Goal: Information Seeking & Learning: Learn about a topic

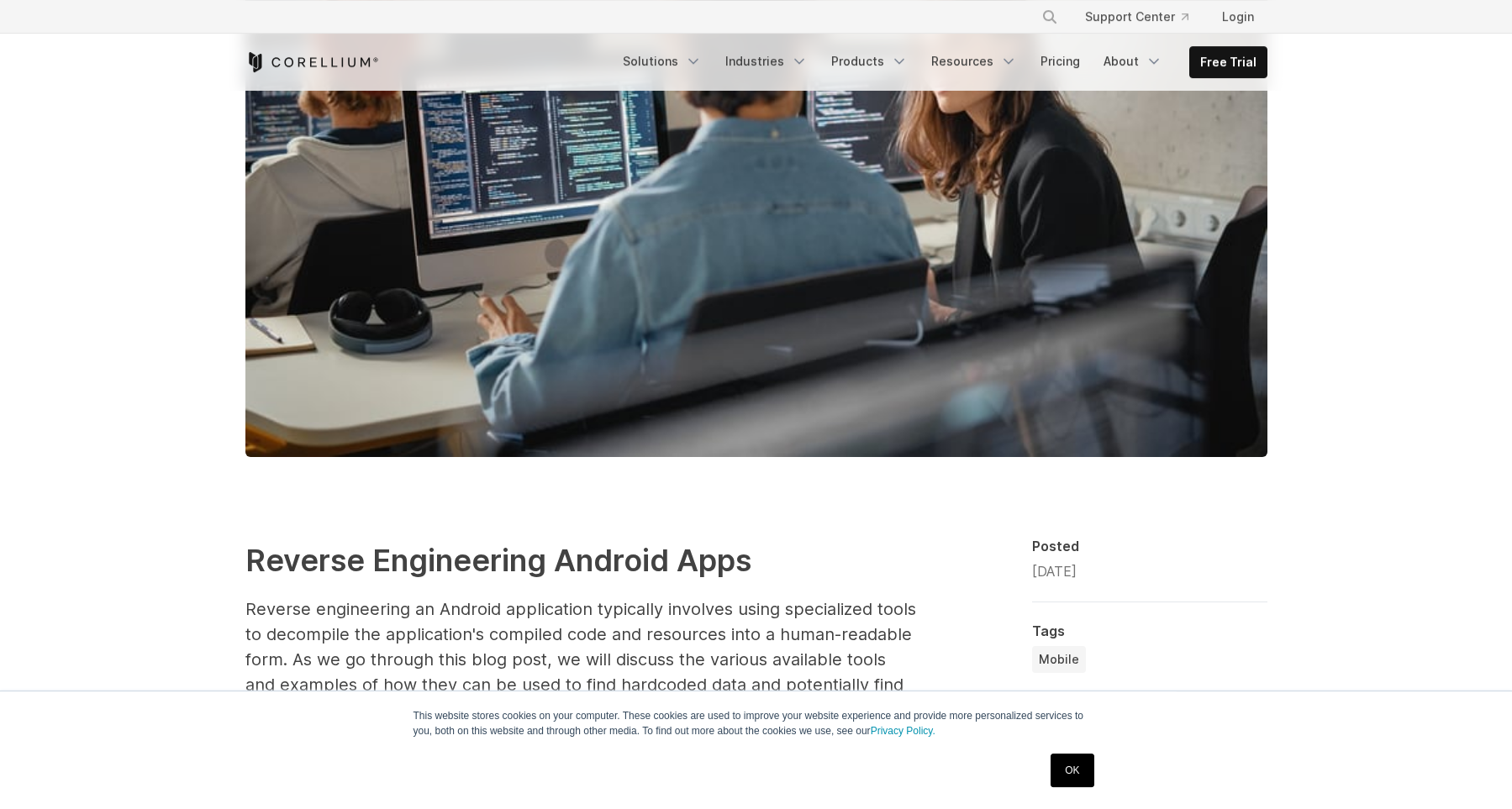
scroll to position [696, 0]
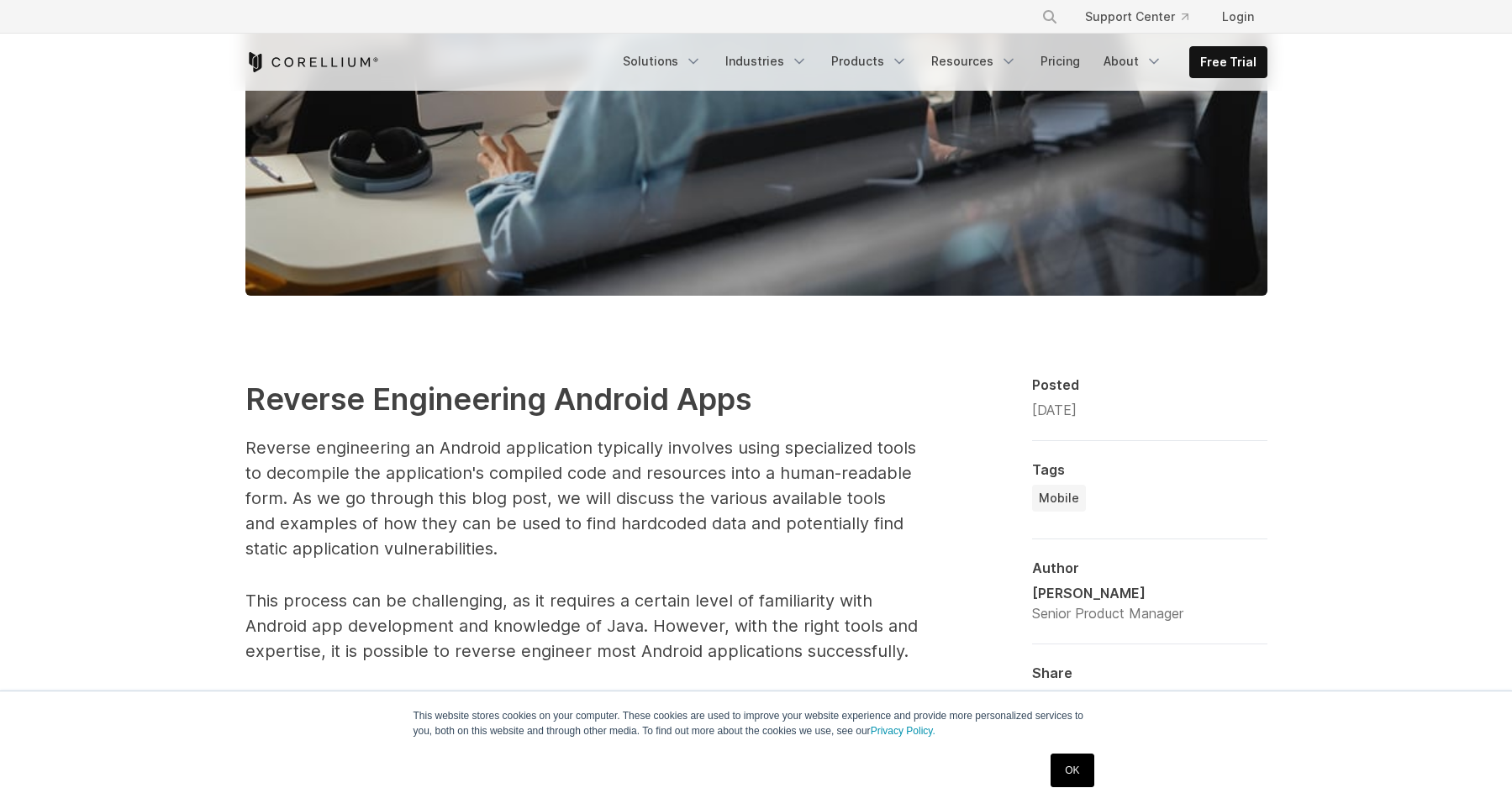
drag, startPoint x: 1034, startPoint y: 785, endPoint x: 1045, endPoint y: 786, distance: 11.0
click at [1042, 786] on div "OK" at bounding box center [725, 771] width 746 height 43
click at [1065, 772] on link "OK" at bounding box center [1071, 771] width 42 height 34
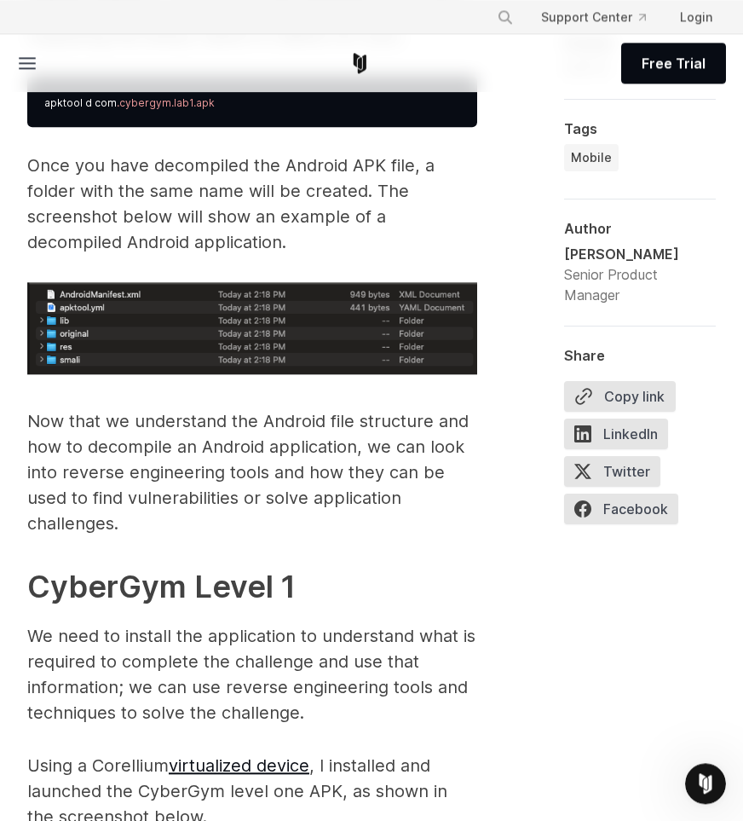
scroll to position [3324, 0]
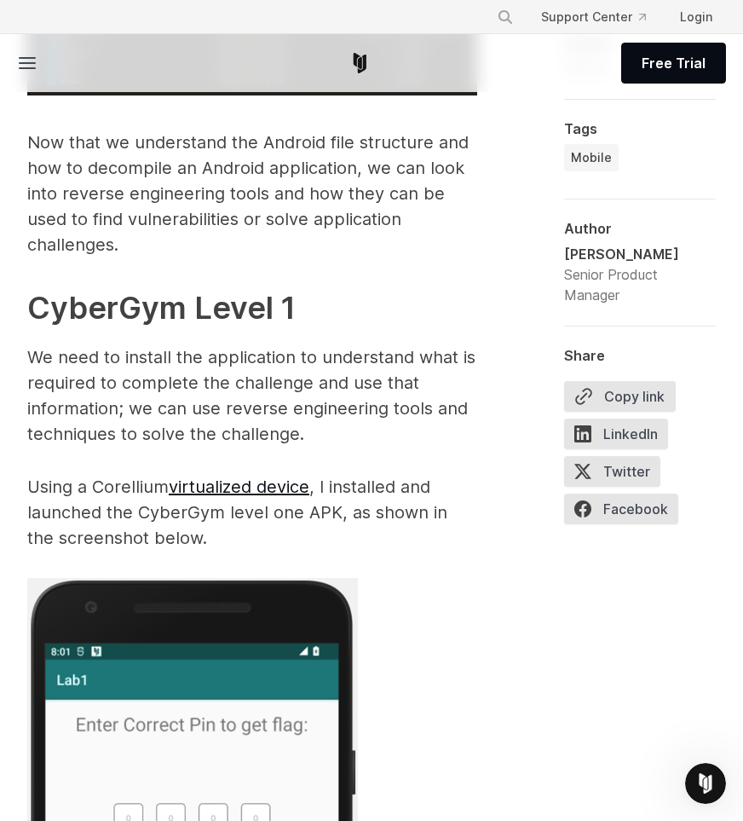
click at [155, 474] on p "Using a Corellium virtualized device , I installed and launched the CyberGym le…" at bounding box center [252, 512] width 450 height 77
click at [240, 477] on link "virtualized device" at bounding box center [239, 487] width 141 height 20
click at [404, 370] on p "We need to install the application to understand what is required to complete t…" at bounding box center [252, 395] width 450 height 102
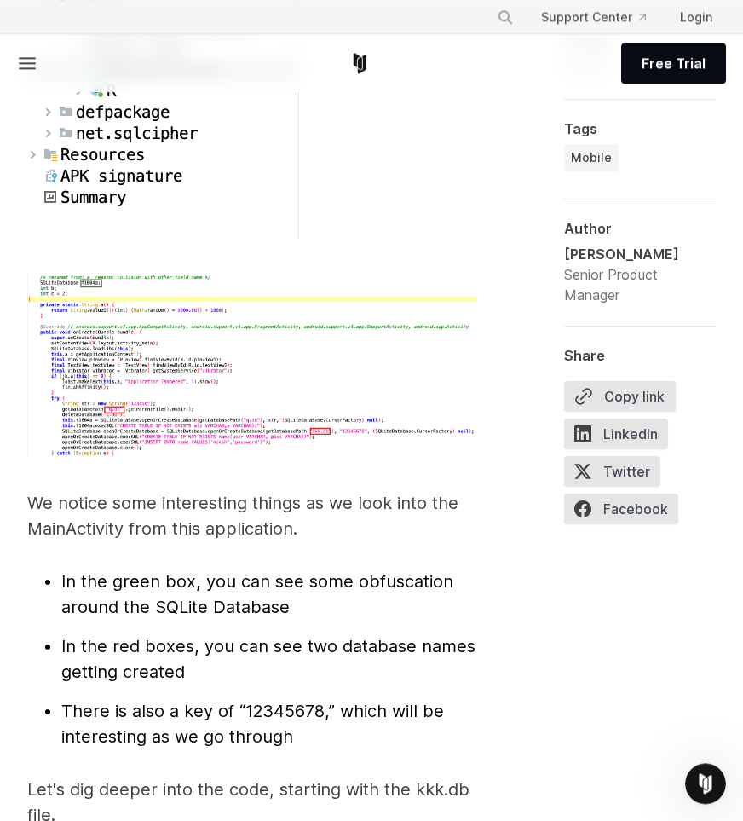
scroll to position [5559, 0]
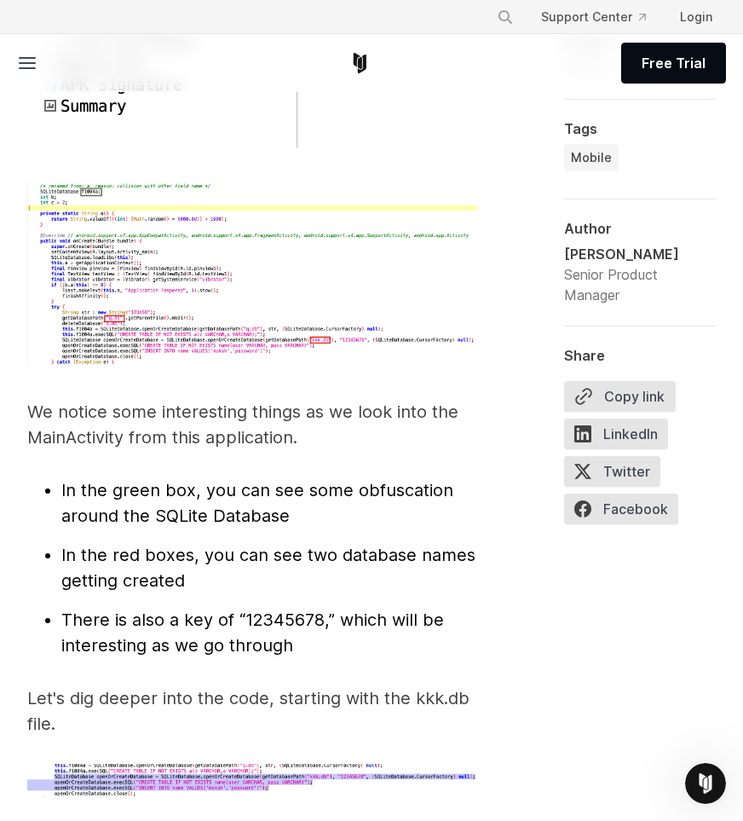
click at [176, 242] on img at bounding box center [252, 273] width 450 height 183
click at [117, 202] on img at bounding box center [252, 273] width 450 height 183
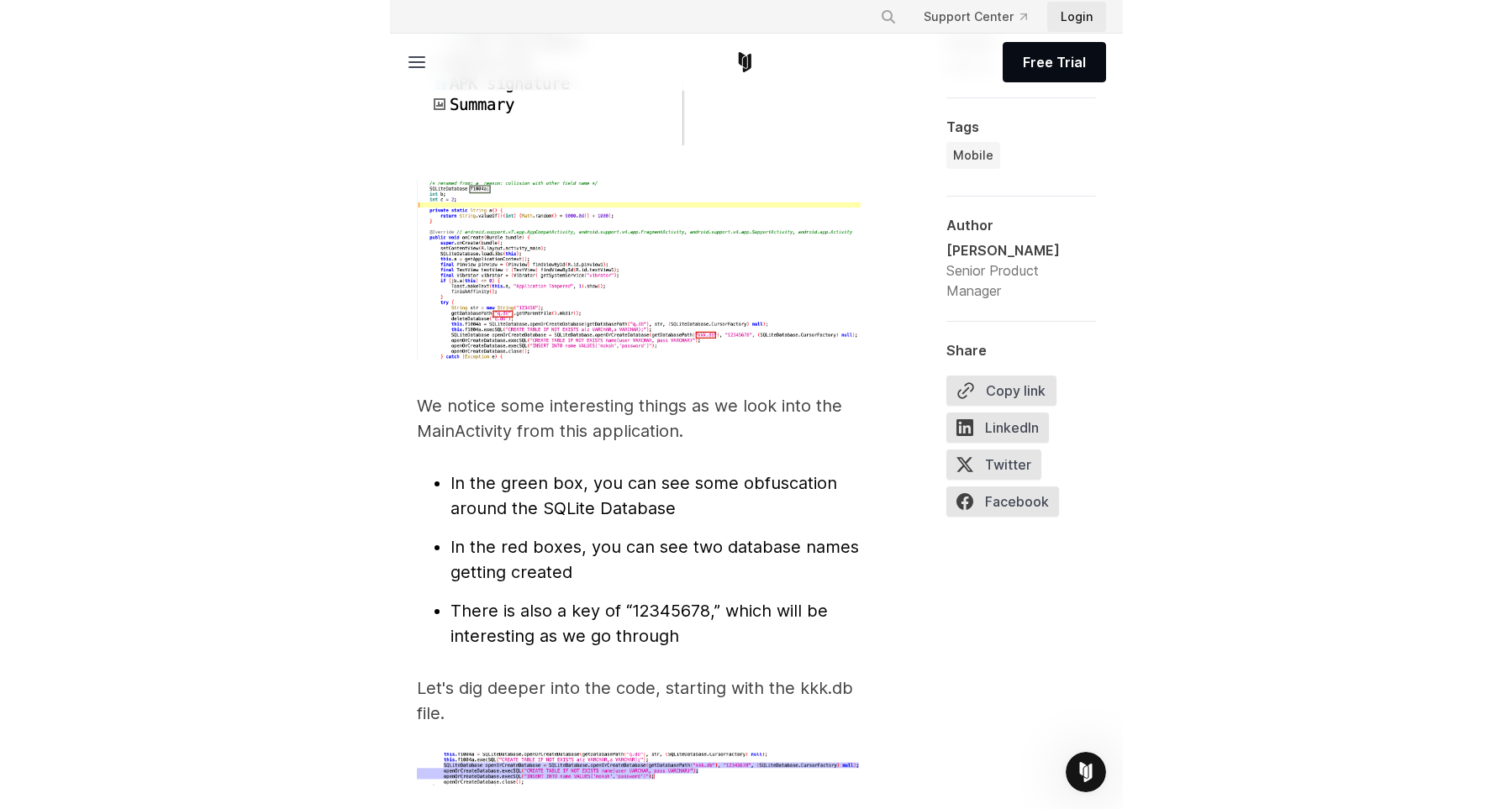
scroll to position [5020, 0]
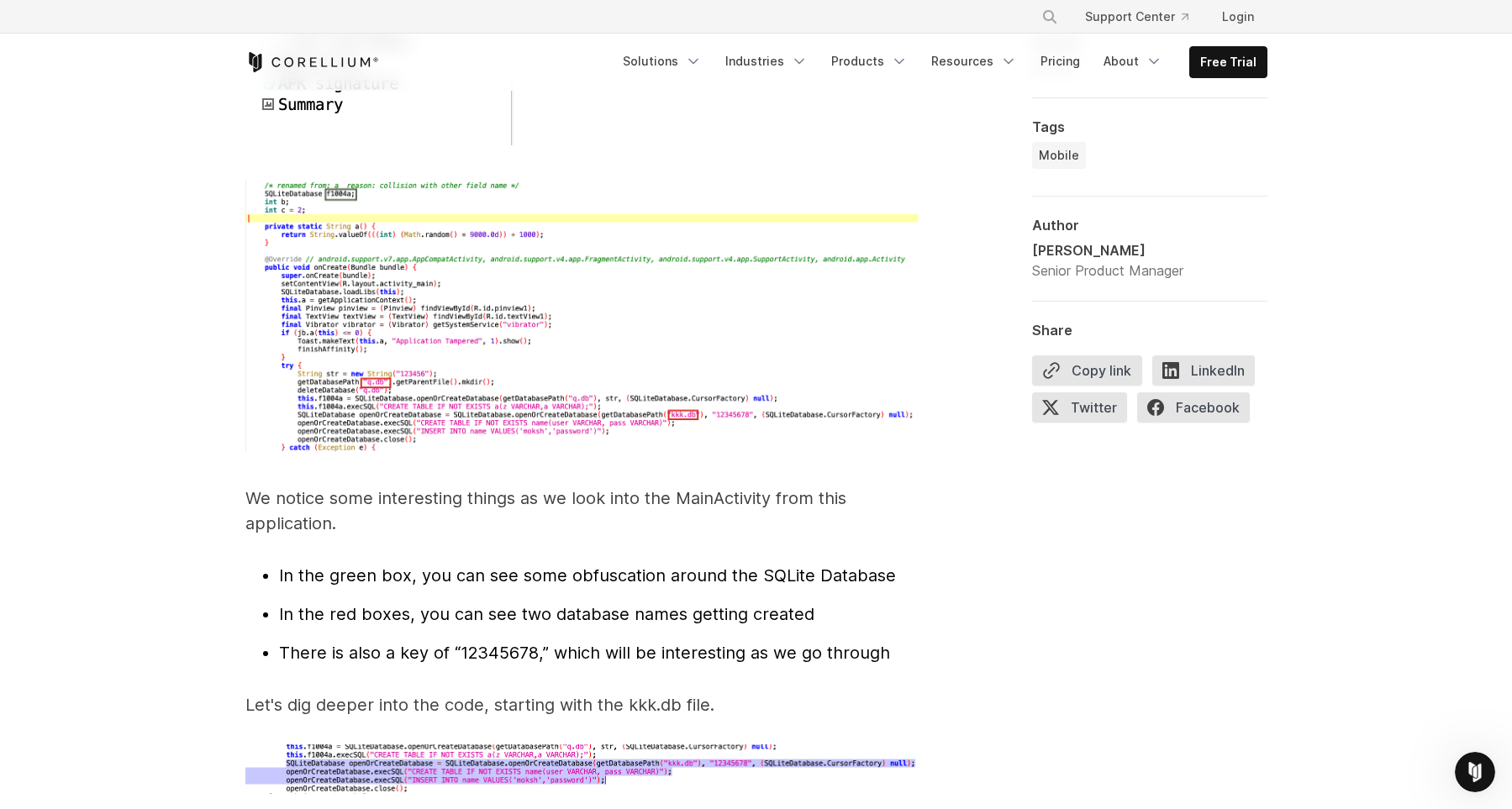
click at [488, 457] on div "Reverse Engineering Android Apps Reverse engineering an Android application typ…" at bounding box center [582, 1] width 672 height 7899
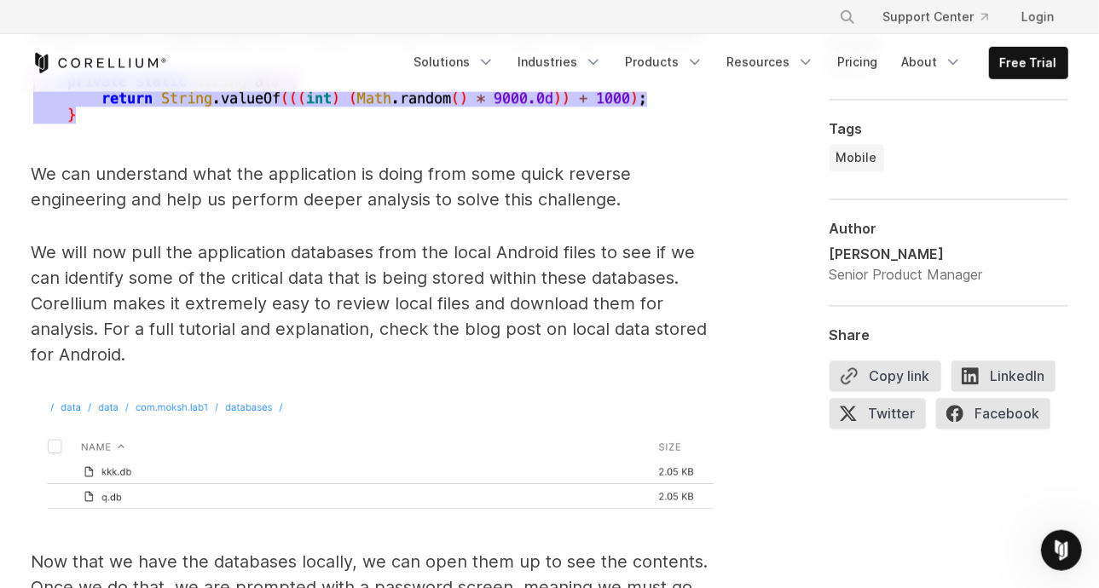
scroll to position [6230, 0]
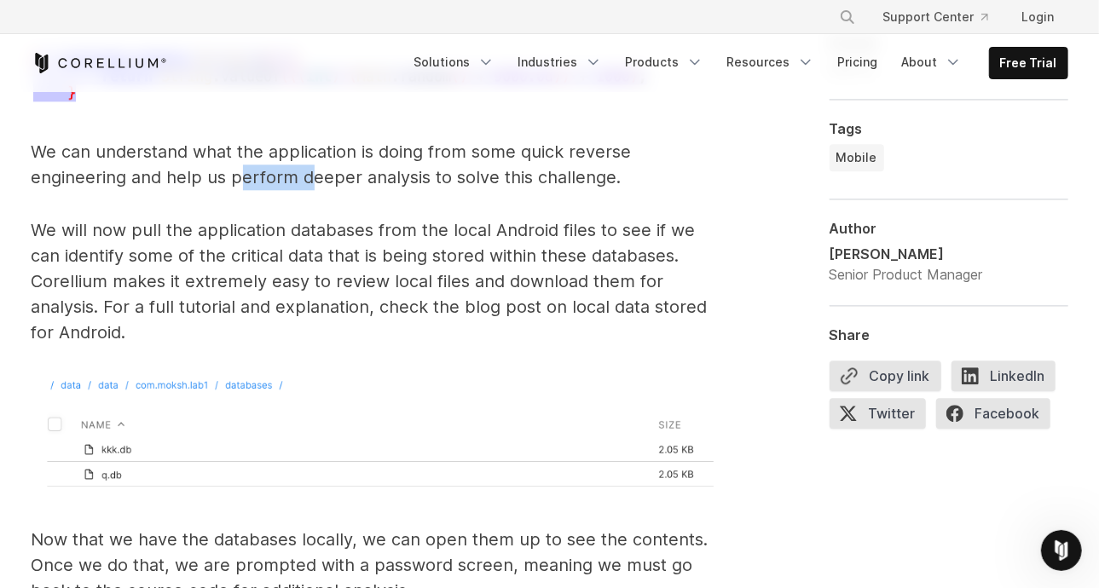
drag, startPoint x: 234, startPoint y: 146, endPoint x: 306, endPoint y: 163, distance: 73.6
click at [306, 163] on p "We can understand what the application is doing from some quick reverse enginee…" at bounding box center [373, 164] width 682 height 51
click at [249, 217] on p "We will now pull the application databases from the local Android files to see …" at bounding box center [373, 281] width 682 height 128
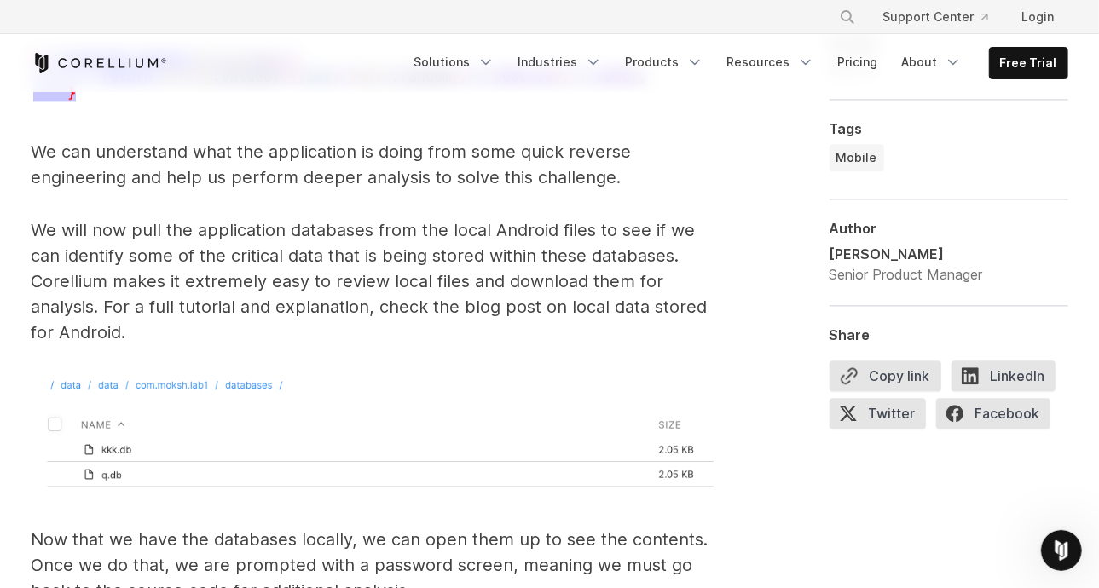
click at [257, 235] on p "We will now pull the application databases from the local Android files to see …" at bounding box center [373, 281] width 682 height 128
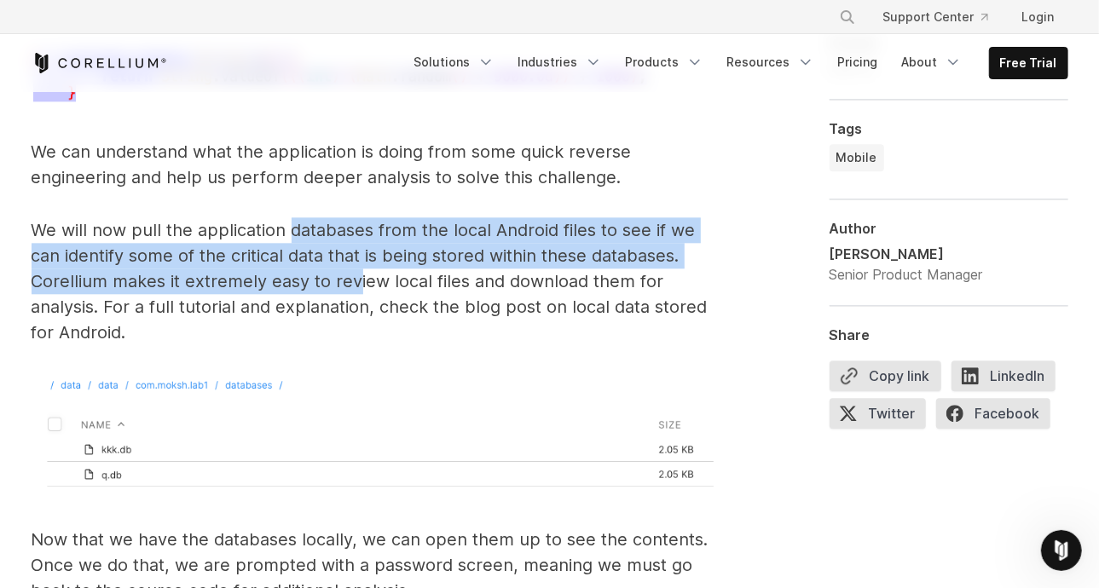
drag, startPoint x: 292, startPoint y: 217, endPoint x: 355, endPoint y: 263, distance: 79.3
click at [355, 263] on p "We will now pull the application databases from the local Android files to see …" at bounding box center [373, 281] width 682 height 128
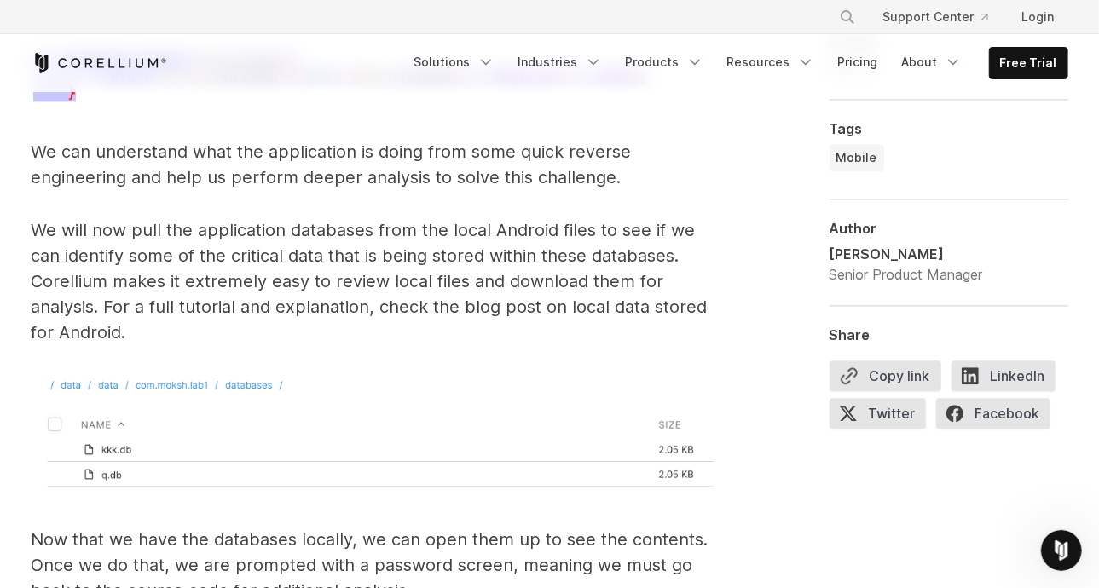
click at [453, 273] on p "We will now pull the application databases from the local Android files to see …" at bounding box center [373, 281] width 682 height 128
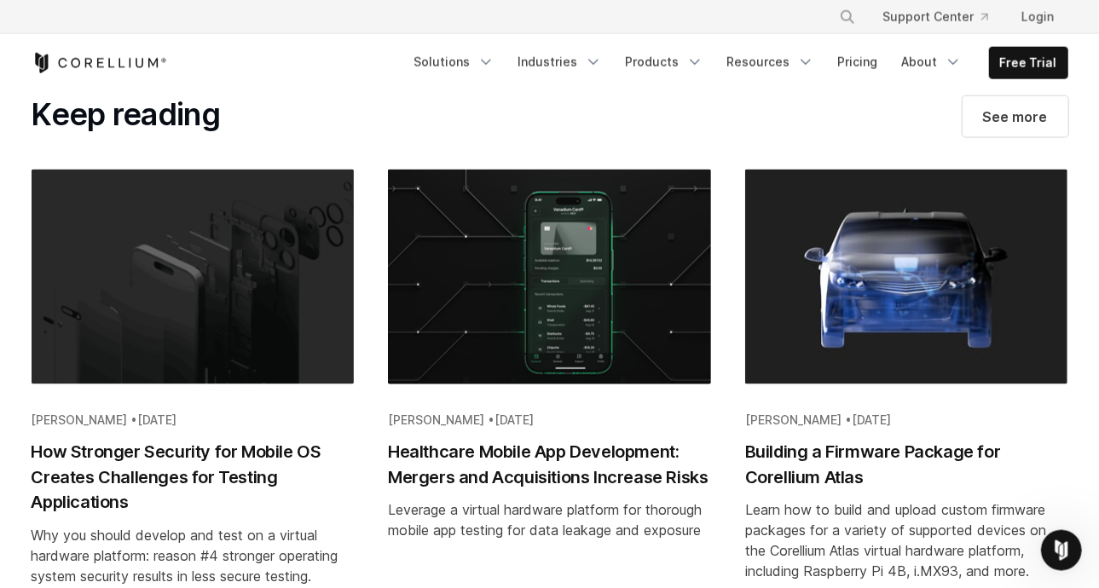
scroll to position [9298, 0]
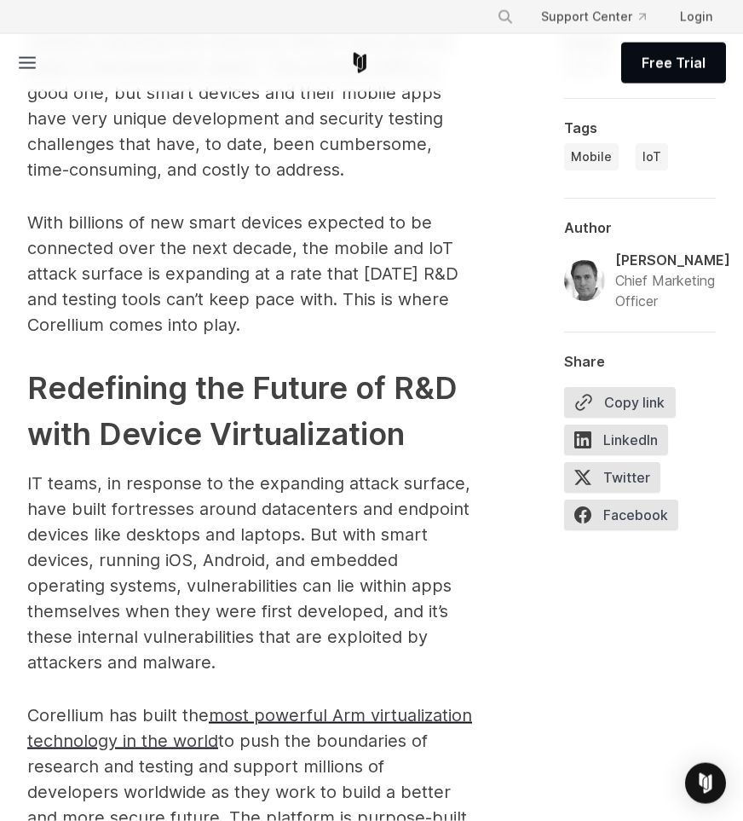
scroll to position [1176, 0]
